Goal: Task Accomplishment & Management: Complete application form

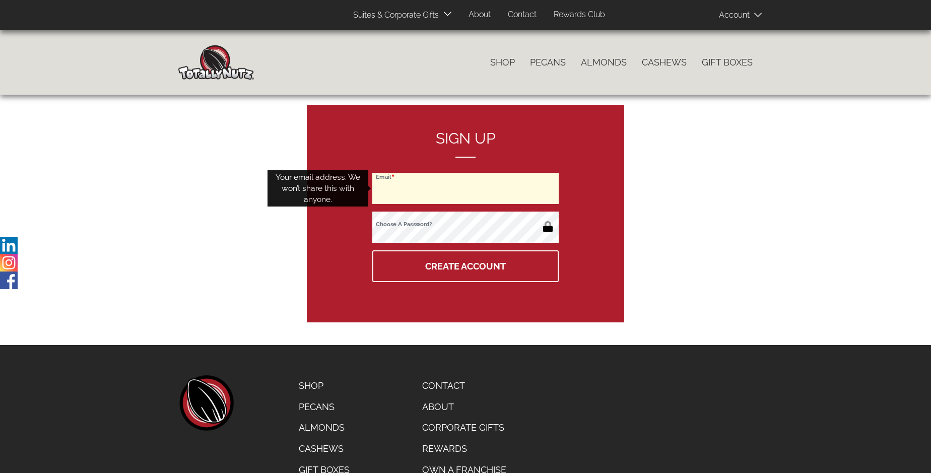
click at [465, 188] on input "Email" at bounding box center [465, 188] width 186 height 31
type input "jmeyer@caringtransitions.net"
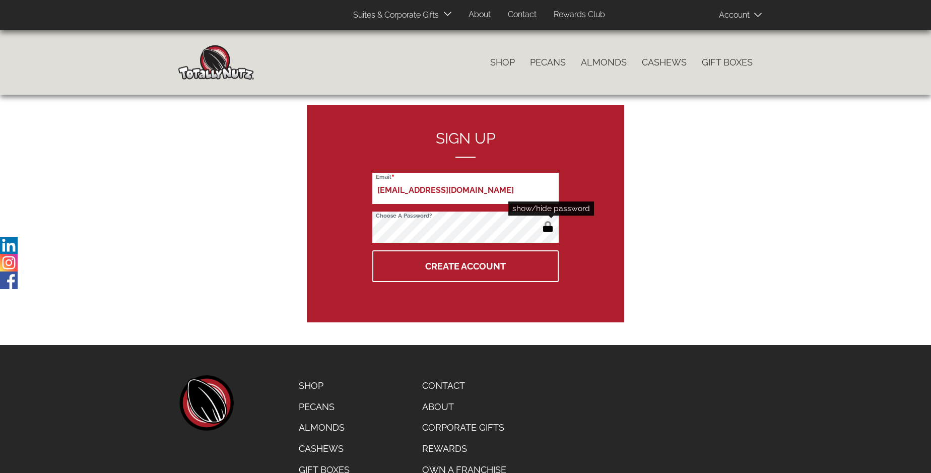
click at [547, 228] on button "button" at bounding box center [547, 228] width 17 height 16
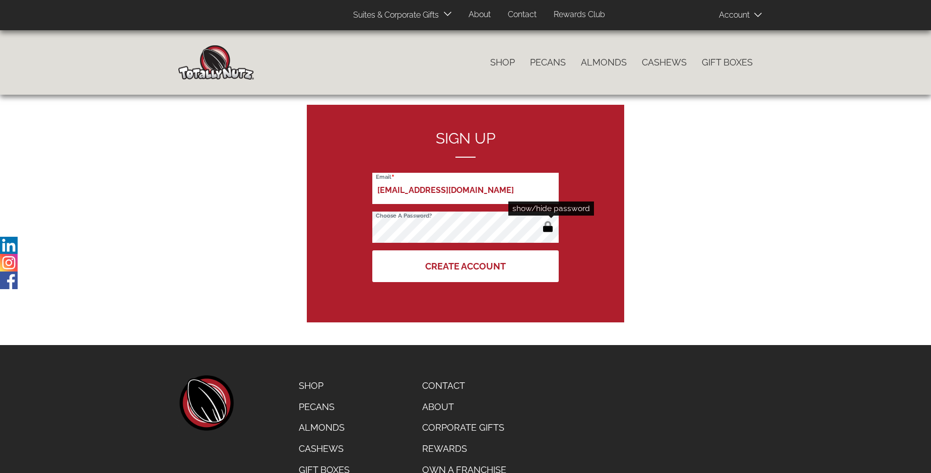
click at [465, 266] on button "Create Account" at bounding box center [465, 266] width 186 height 32
